Goal: Transaction & Acquisition: Obtain resource

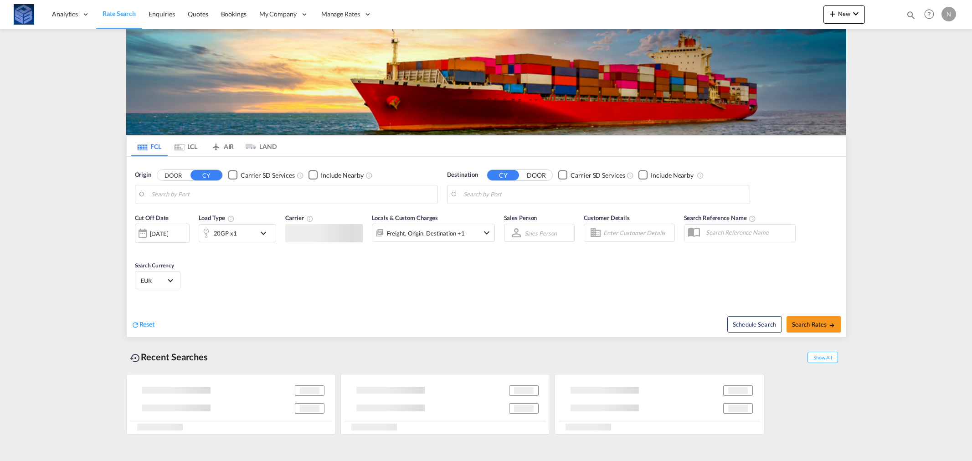
type input "[GEOGRAPHIC_DATA], [GEOGRAPHIC_DATA]"
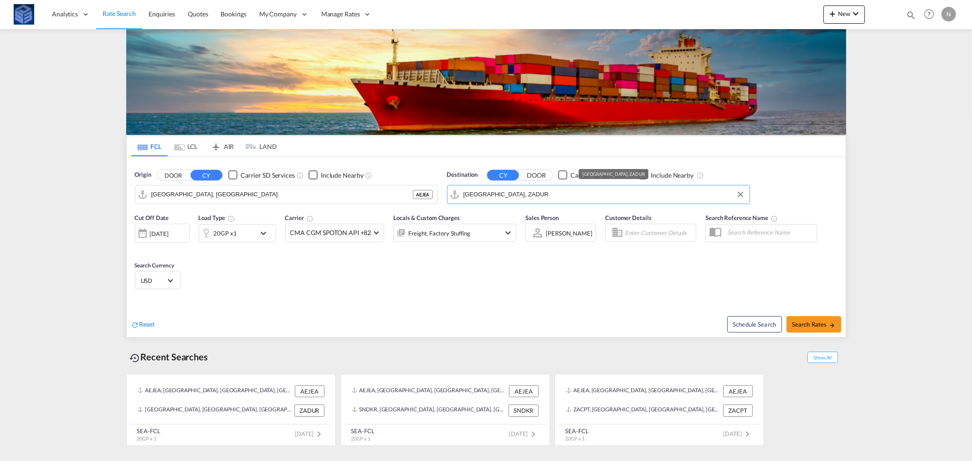
click at [485, 196] on input "[GEOGRAPHIC_DATA], ZADUR" at bounding box center [604, 195] width 282 height 14
click at [494, 215] on div "Tema [GEOGRAPHIC_DATA] [GEOGRAPHIC_DATA]" at bounding box center [533, 219] width 173 height 27
type input "Tema, GHTEM"
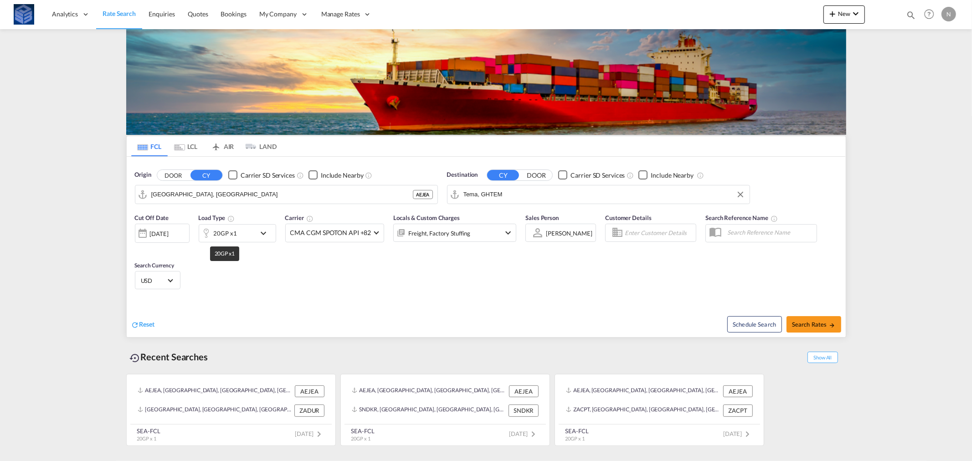
click at [221, 231] on div "20GP x1" at bounding box center [225, 233] width 23 height 13
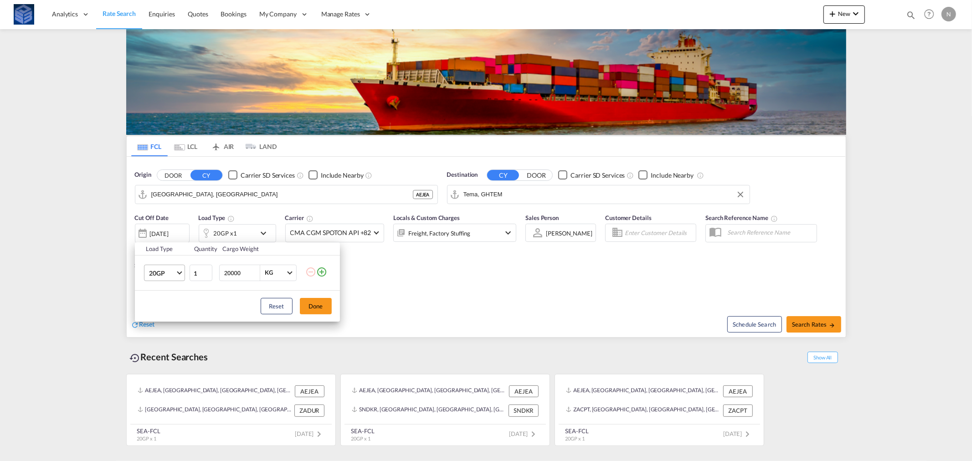
click at [160, 272] on span "20GP" at bounding box center [162, 273] width 26 height 9
click at [160, 317] on div "40HC" at bounding box center [157, 317] width 17 height 9
drag, startPoint x: 314, startPoint y: 304, endPoint x: 333, endPoint y: 306, distance: 18.3
click at [315, 304] on button "Done" at bounding box center [316, 306] width 32 height 16
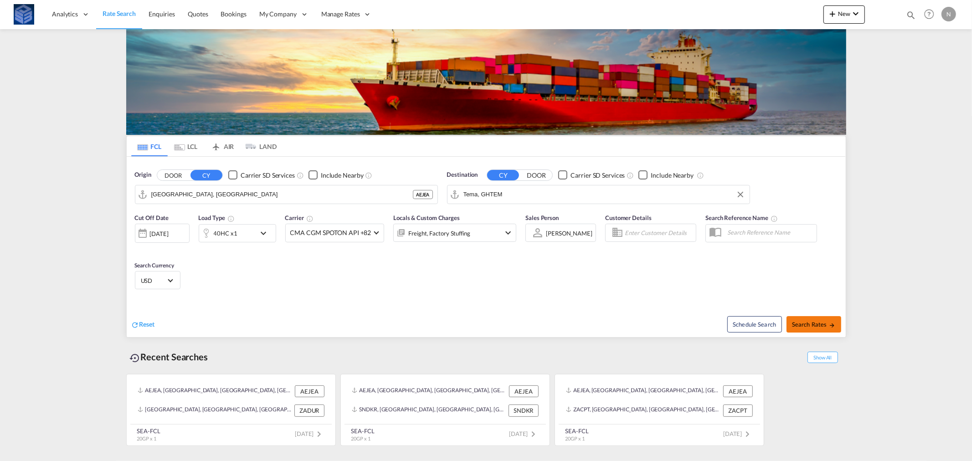
click at [803, 324] on span "Search Rates" at bounding box center [814, 324] width 44 height 7
type input "AEJEA to GHTEM / [DATE]"
